Goal: Check status: Check status

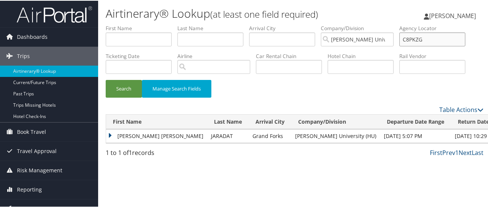
click at [424, 39] on input "C8PKZG" at bounding box center [433, 39] width 66 height 14
paste input "4WVK7"
type input "C4WVK7"
click at [130, 85] on button "Search" at bounding box center [124, 88] width 36 height 18
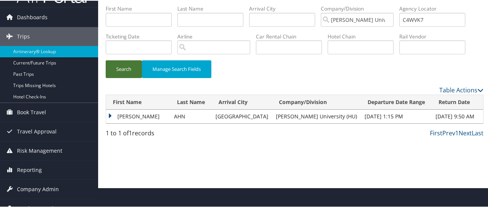
scroll to position [30, 0]
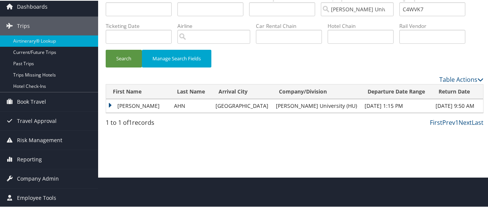
click at [111, 105] on td "JOHN" at bounding box center [138, 106] width 64 height 14
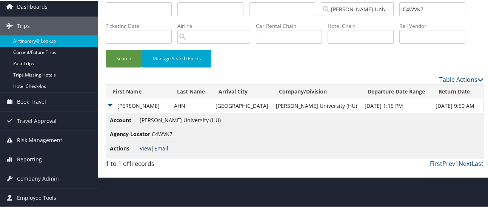
click at [147, 147] on link "View" at bounding box center [146, 147] width 12 height 7
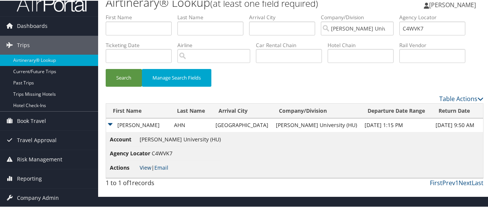
scroll to position [0, 0]
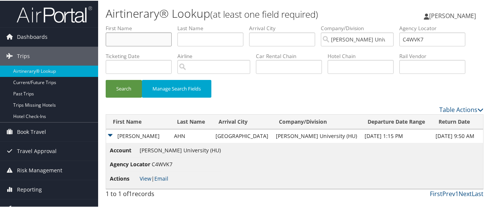
click at [155, 38] on input "text" at bounding box center [139, 39] width 66 height 14
type input "john"
type input "ahn"
click at [418, 35] on input "C4WVK7" at bounding box center [433, 39] width 66 height 14
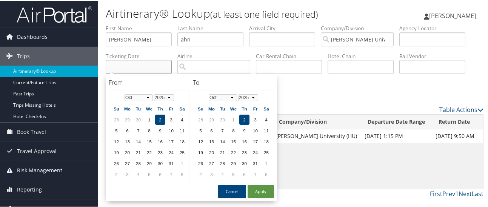
click at [132, 67] on input "text" at bounding box center [139, 66] width 66 height 14
click at [148, 97] on select "Jan Feb Mar Apr May Jun Jul Aug Sep Oct Nov Dec" at bounding box center [139, 97] width 28 height 7
click at [130, 130] on td "5" at bounding box center [127, 130] width 10 height 10
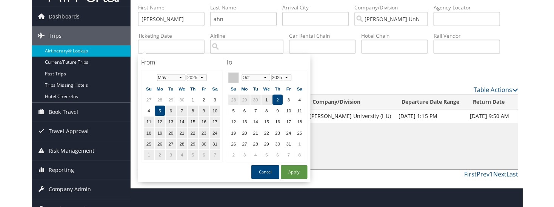
scroll to position [30, 0]
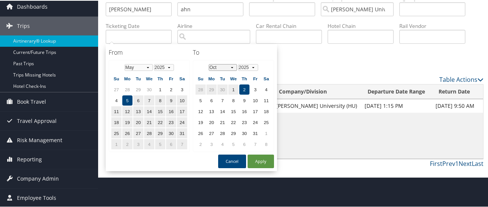
click at [233, 68] on select "Jan Feb Mar Apr May Jun Jul Aug Sep Oct Nov Dec" at bounding box center [223, 66] width 28 height 7
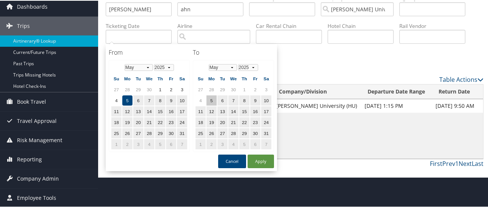
click at [213, 100] on td "5" at bounding box center [212, 100] width 10 height 10
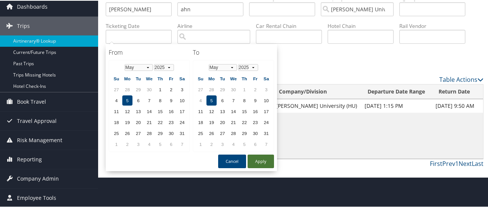
click at [256, 159] on button "Apply" at bounding box center [261, 161] width 26 height 14
type input "05/05/2025"
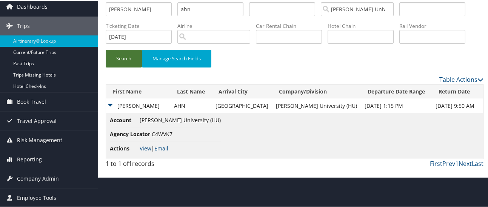
click at [120, 58] on button "Search" at bounding box center [124, 58] width 36 height 18
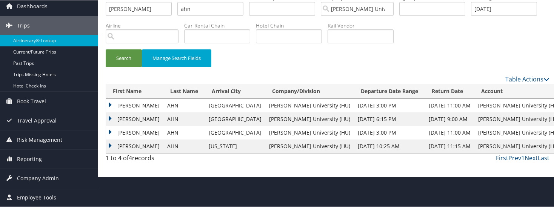
click at [112, 102] on td "JOHN" at bounding box center [134, 106] width 57 height 14
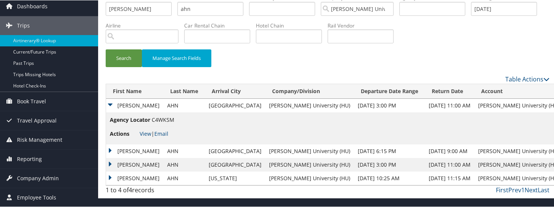
click at [110, 105] on td "JOHN" at bounding box center [134, 106] width 57 height 14
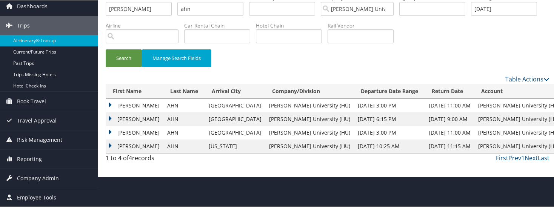
click at [109, 117] on td "JOHN" at bounding box center [134, 119] width 57 height 14
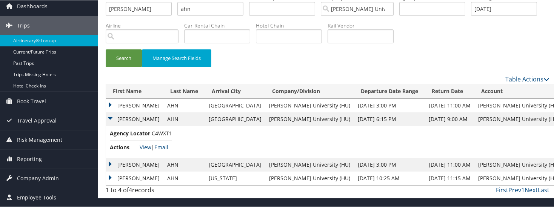
click at [111, 119] on td "JOHN" at bounding box center [134, 119] width 57 height 14
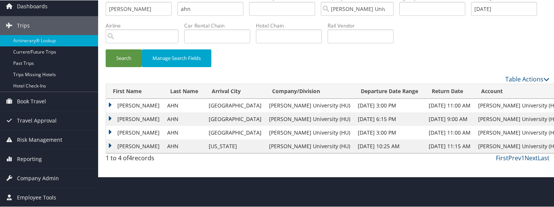
click at [111, 131] on td "JOHN" at bounding box center [134, 133] width 57 height 14
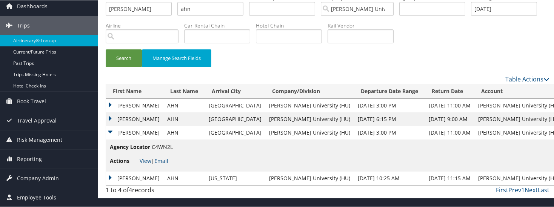
click at [110, 130] on td "JOHN" at bounding box center [134, 133] width 57 height 14
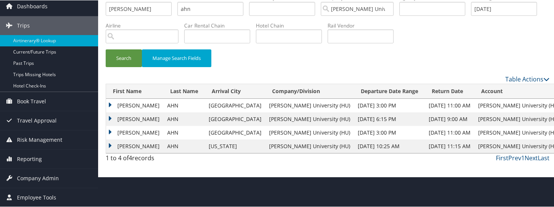
click at [108, 144] on td "JOHN JONG" at bounding box center [134, 146] width 57 height 14
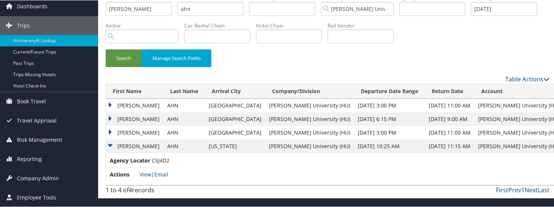
click at [109, 103] on td "JOHN" at bounding box center [134, 106] width 57 height 14
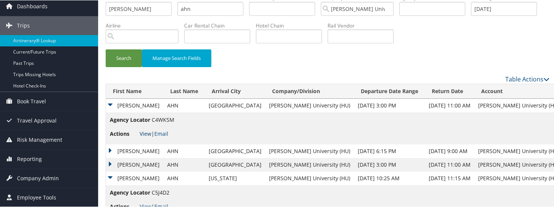
click at [147, 132] on link "View" at bounding box center [146, 133] width 12 height 7
click at [110, 104] on td "JOHN" at bounding box center [134, 106] width 57 height 14
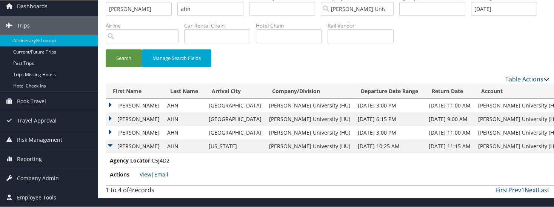
click at [108, 118] on td "JOHN" at bounding box center [134, 119] width 57 height 14
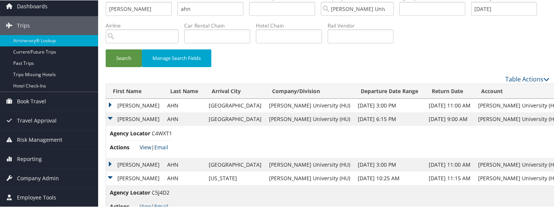
click at [146, 145] on link "View" at bounding box center [146, 146] width 12 height 7
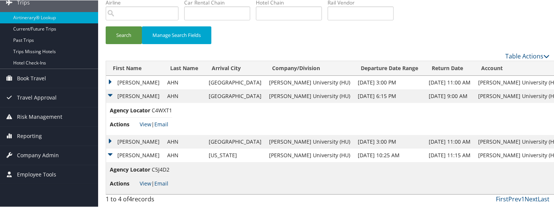
click at [110, 96] on td "JOHN" at bounding box center [134, 96] width 57 height 14
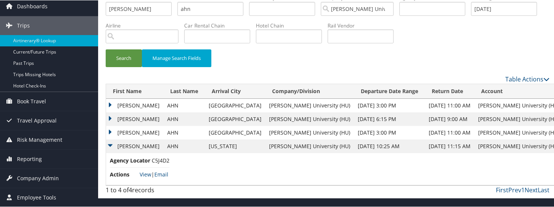
click at [110, 133] on td "JOHN" at bounding box center [134, 133] width 57 height 14
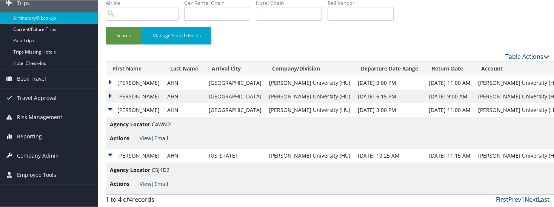
scroll to position [53, 0]
click at [141, 137] on link "View" at bounding box center [146, 137] width 12 height 7
click at [111, 108] on td "JOHN" at bounding box center [134, 110] width 57 height 14
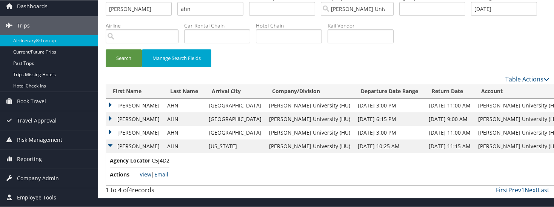
click at [110, 147] on td "JOHN JONG" at bounding box center [134, 146] width 57 height 14
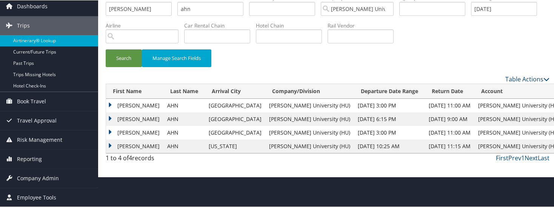
click at [110, 147] on td "JOHN JONG" at bounding box center [134, 146] width 57 height 14
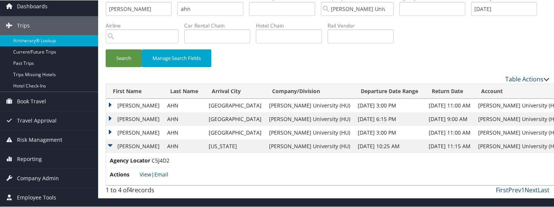
click at [112, 146] on td "JOHN JONG" at bounding box center [134, 146] width 57 height 14
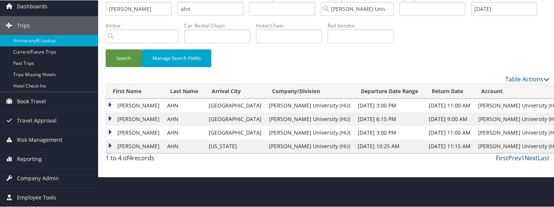
click at [112, 146] on td "JOHN JONG" at bounding box center [134, 146] width 57 height 14
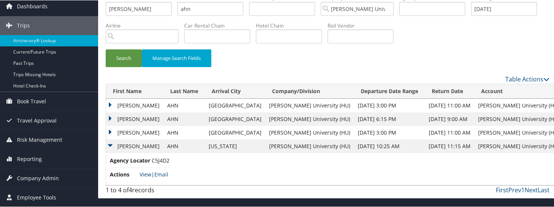
click at [147, 174] on link "View" at bounding box center [146, 174] width 12 height 7
click at [111, 146] on td "JOHN JONG" at bounding box center [134, 146] width 57 height 14
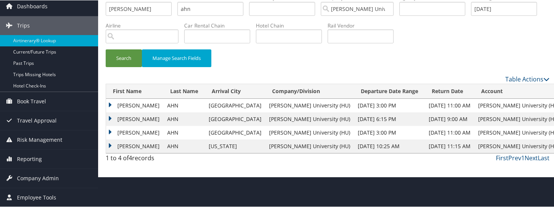
click at [109, 105] on td "JOHN" at bounding box center [134, 106] width 57 height 14
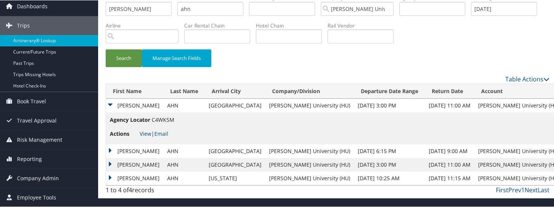
click at [109, 105] on td "JOHN" at bounding box center [134, 106] width 57 height 14
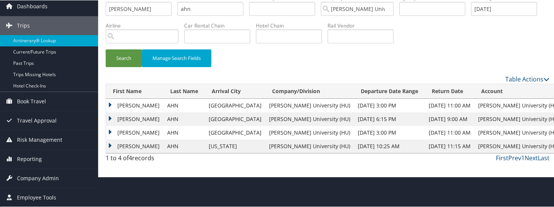
click at [108, 116] on td "JOHN" at bounding box center [134, 119] width 57 height 14
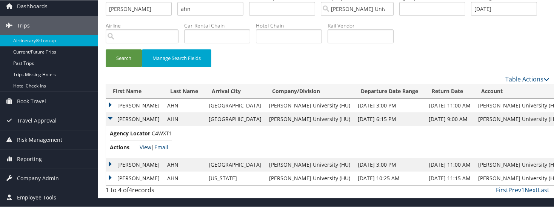
click at [144, 146] on link "View" at bounding box center [146, 146] width 12 height 7
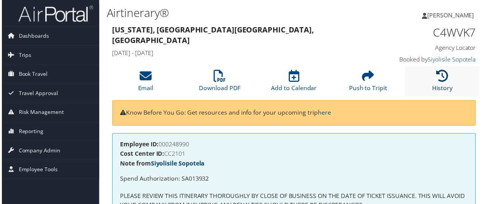
click at [449, 85] on link "History" at bounding box center [444, 84] width 21 height 18
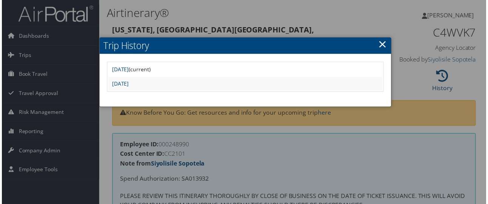
click at [380, 45] on link "×" at bounding box center [384, 44] width 9 height 15
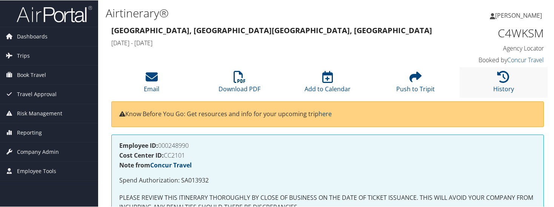
click at [493, 78] on li "History" at bounding box center [504, 82] width 88 height 31
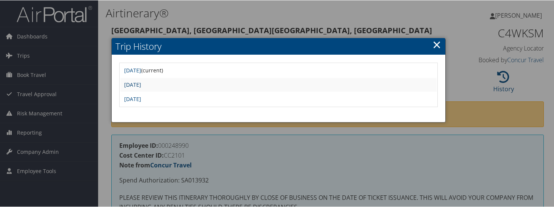
click at [141, 87] on link "Mon May 5 06:31:18 MDT 2025" at bounding box center [132, 84] width 17 height 7
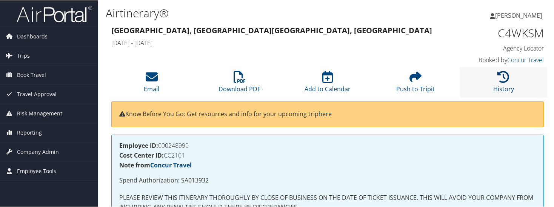
click at [500, 79] on icon at bounding box center [504, 77] width 12 height 12
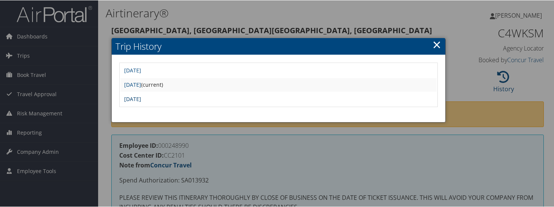
click at [139, 99] on link "Mon May 5 06:30:19 MDT 2025" at bounding box center [132, 98] width 17 height 7
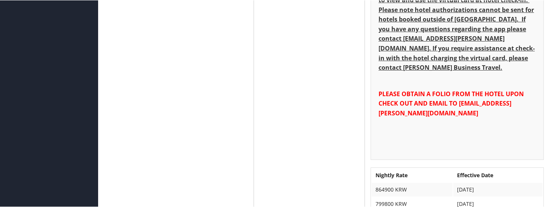
scroll to position [340, 0]
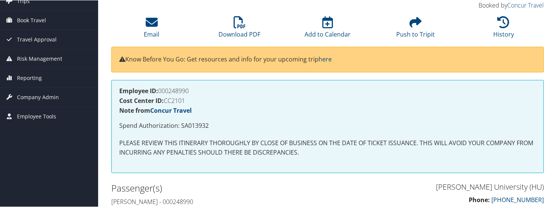
scroll to position [38, 0]
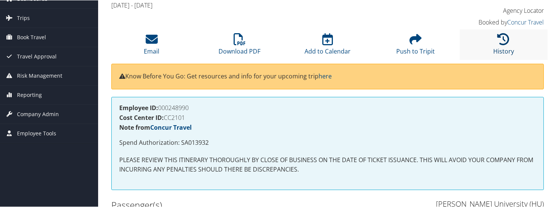
click at [505, 43] on icon at bounding box center [504, 39] width 12 height 12
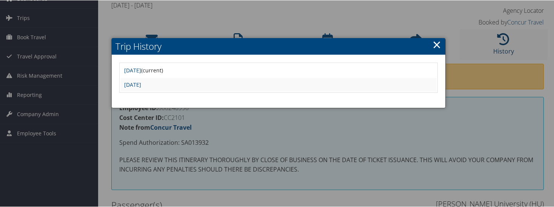
click at [505, 43] on div at bounding box center [278, 103] width 557 height 207
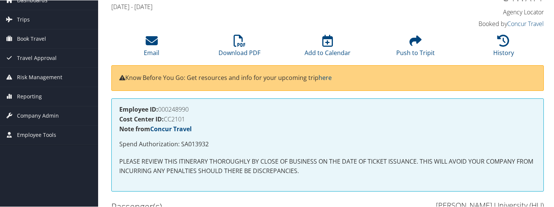
scroll to position [0, 0]
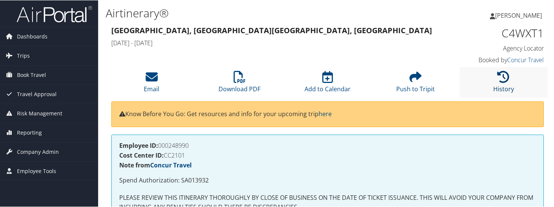
click at [498, 78] on icon at bounding box center [504, 77] width 12 height 12
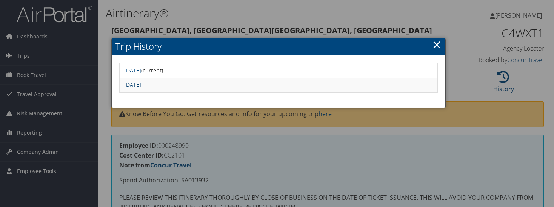
click at [141, 88] on link "Mon May 5 06:30:17 MDT 2025" at bounding box center [132, 84] width 17 height 7
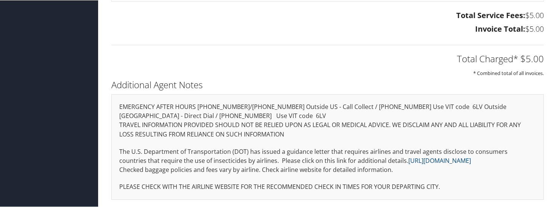
scroll to position [440, 0]
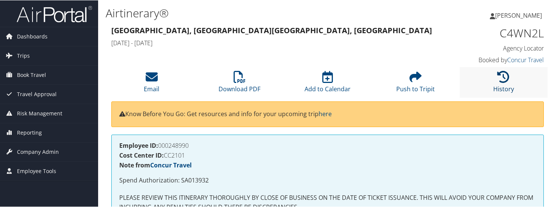
click at [506, 77] on icon at bounding box center [504, 77] width 12 height 12
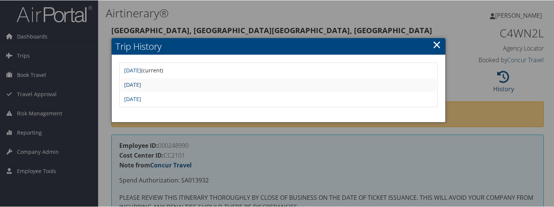
click at [141, 85] on link "[DATE]" at bounding box center [132, 84] width 17 height 7
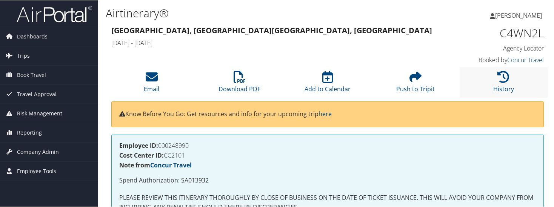
click at [494, 78] on li "History" at bounding box center [504, 82] width 88 height 31
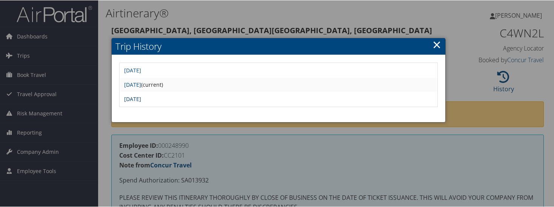
click at [141, 98] on link "[DATE]" at bounding box center [132, 98] width 17 height 7
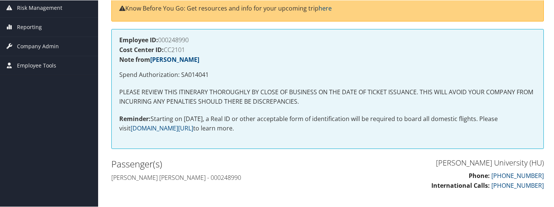
scroll to position [56, 0]
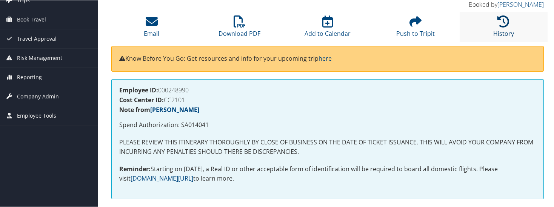
click at [503, 15] on icon at bounding box center [504, 21] width 12 height 12
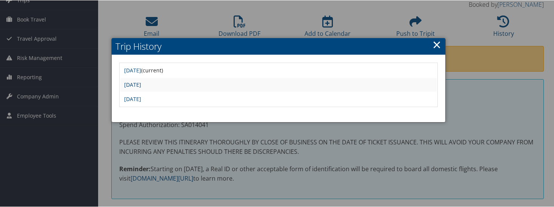
click at [141, 87] on link "Mon May 5 12:39:21 MDT 2025" at bounding box center [132, 84] width 17 height 7
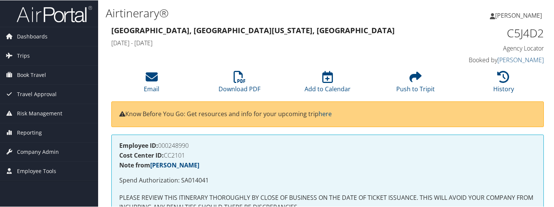
click at [522, 33] on h1 "C5J4D2" at bounding box center [494, 33] width 100 height 16
copy h1 "C5J4D2"
click at [232, 77] on li "Download PDF" at bounding box center [240, 82] width 88 height 31
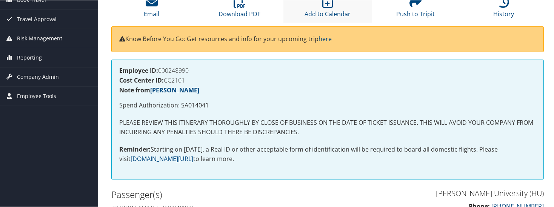
scroll to position [76, 0]
drag, startPoint x: 207, startPoint y: 103, endPoint x: 179, endPoint y: 104, distance: 28.0
click at [179, 104] on p "Spend Authorization: SA014041" at bounding box center [327, 105] width 417 height 10
copy p "SA014041"
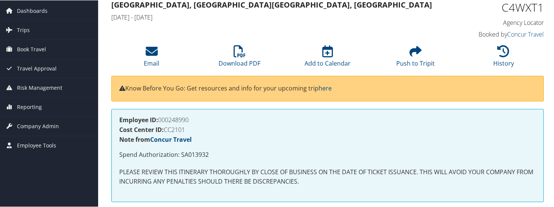
scroll to position [38, 0]
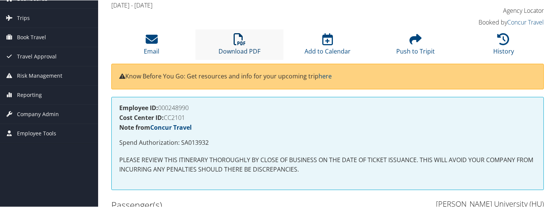
click at [239, 48] on link "Download PDF" at bounding box center [240, 46] width 42 height 18
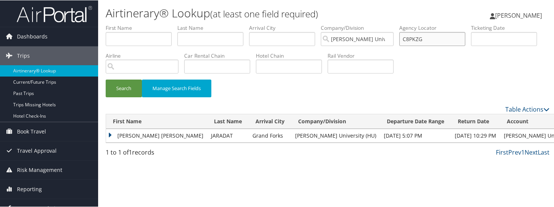
click at [420, 38] on input "C8PKZG" at bounding box center [433, 39] width 66 height 14
paste input "5J4D2"
click at [128, 87] on button "Search" at bounding box center [124, 88] width 36 height 18
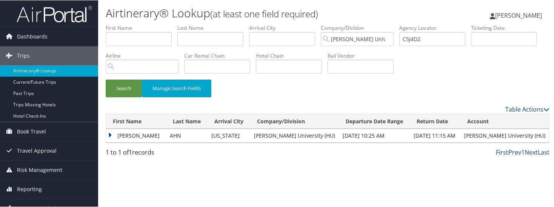
click at [111, 137] on td "JOHN JONG" at bounding box center [136, 136] width 60 height 14
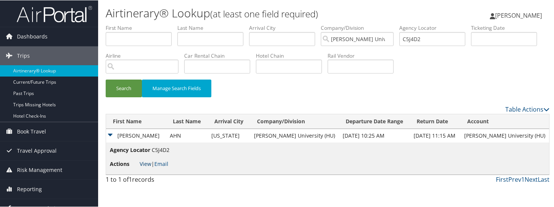
click at [147, 165] on link "View" at bounding box center [146, 163] width 12 height 7
click at [415, 39] on input "C5J4D2" at bounding box center [433, 39] width 66 height 14
paste input "TW4K"
click at [123, 90] on button "Search" at bounding box center [124, 88] width 36 height 18
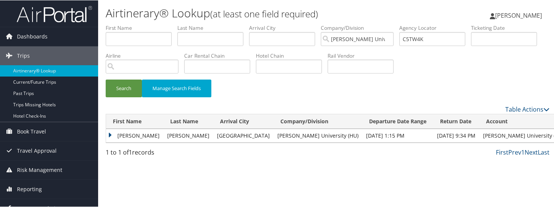
click at [110, 133] on td "LOLA R" at bounding box center [134, 136] width 57 height 14
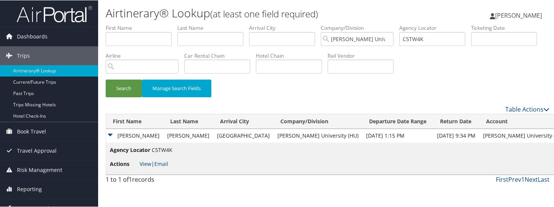
click at [143, 164] on link "View" at bounding box center [146, 163] width 12 height 7
click at [418, 39] on input "C5TW4K" at bounding box center [433, 39] width 66 height 14
paste input "YXX"
type input "C5TYXX"
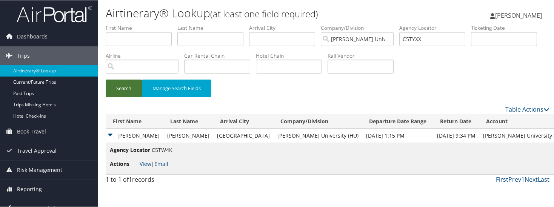
click at [126, 93] on button "Search" at bounding box center [124, 88] width 36 height 18
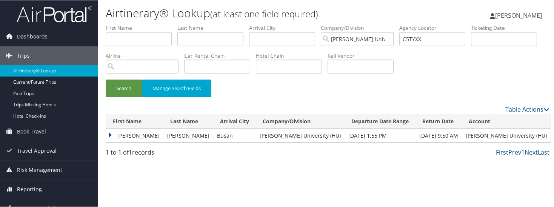
click at [108, 136] on td "LOLA MOORE" at bounding box center [134, 136] width 57 height 14
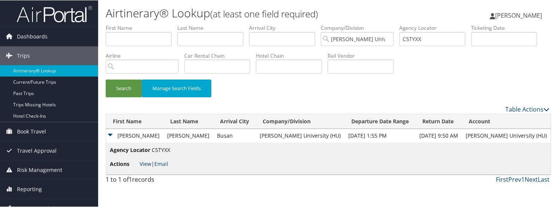
click at [144, 163] on link "View" at bounding box center [146, 163] width 12 height 7
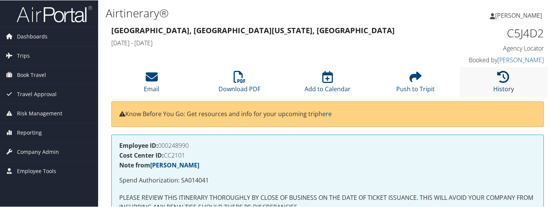
click at [498, 78] on icon at bounding box center [504, 77] width 12 height 12
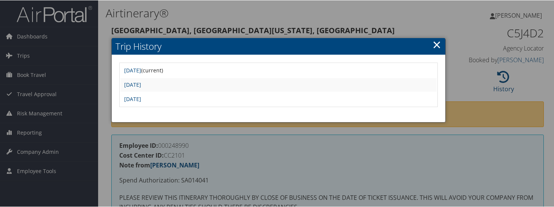
click at [475, 104] on div at bounding box center [278, 103] width 557 height 207
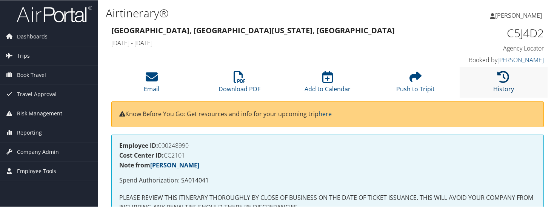
click at [500, 75] on icon at bounding box center [504, 77] width 12 height 12
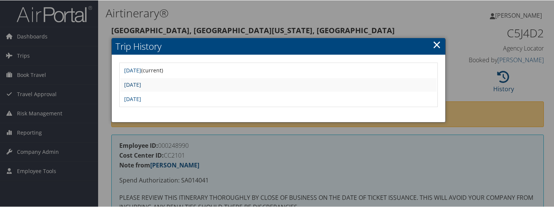
click at [141, 87] on link "[DATE]" at bounding box center [132, 84] width 17 height 7
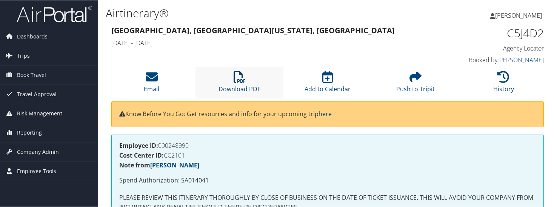
click at [244, 78] on icon at bounding box center [240, 77] width 12 height 12
click at [494, 74] on li "History" at bounding box center [504, 82] width 88 height 31
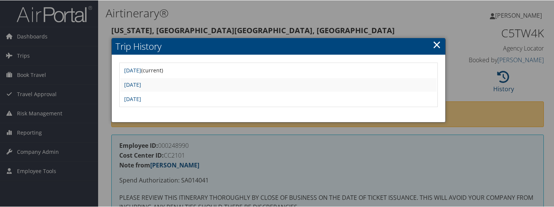
click at [473, 74] on div at bounding box center [278, 103] width 557 height 207
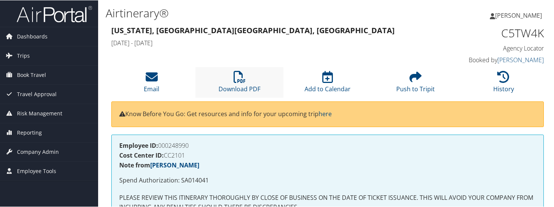
click at [245, 79] on li "Download PDF" at bounding box center [240, 82] width 88 height 31
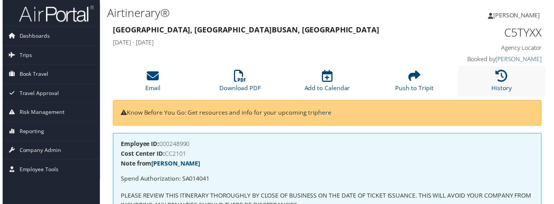
click at [488, 76] on li "History" at bounding box center [504, 82] width 88 height 31
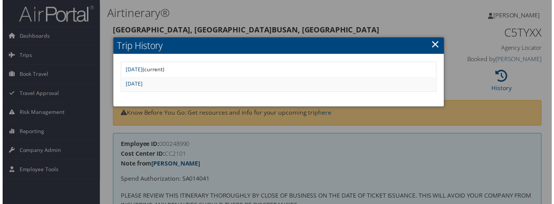
click at [446, 20] on div at bounding box center [278, 103] width 557 height 207
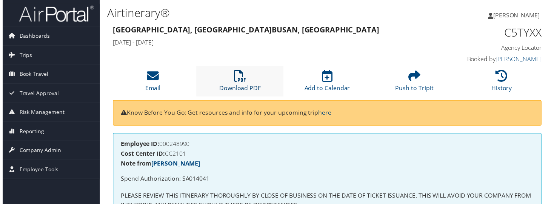
click at [235, 81] on icon at bounding box center [240, 77] width 12 height 12
